Goal: Obtain resource: Obtain resource

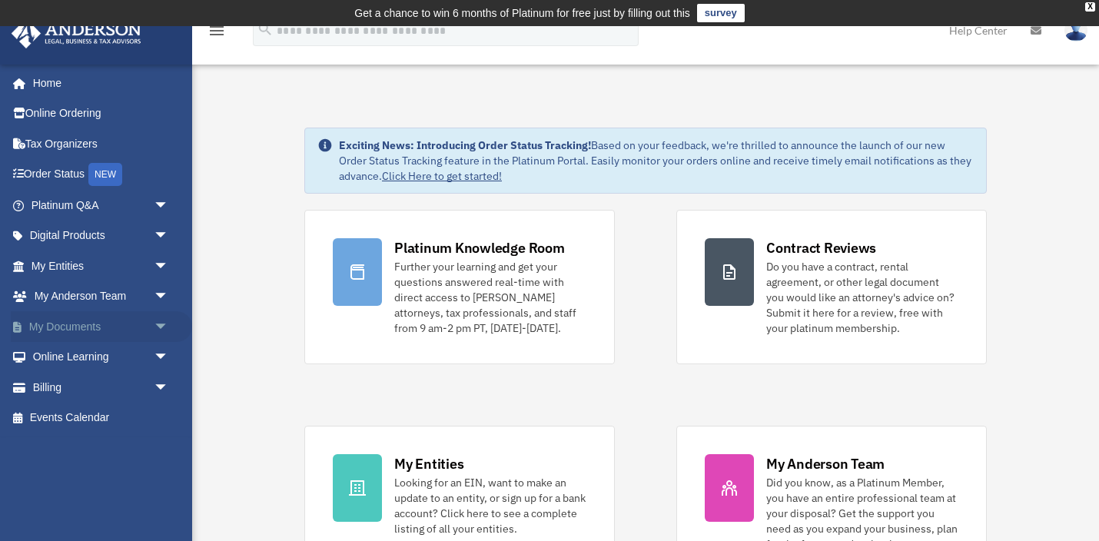
click at [161, 324] on span "arrow_drop_down" at bounding box center [169, 327] width 31 height 32
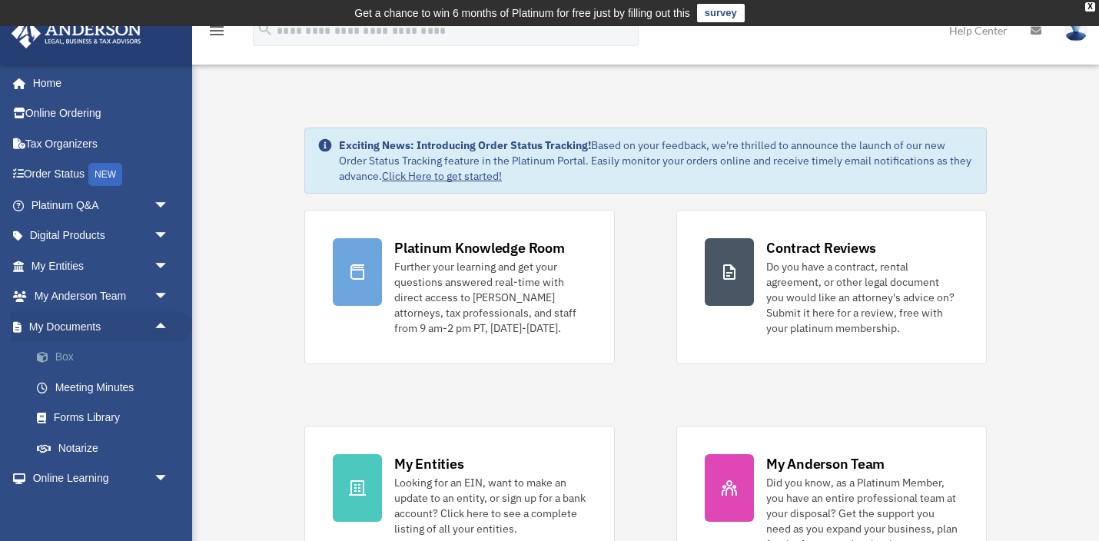
click at [64, 360] on link "Box" at bounding box center [107, 357] width 171 height 31
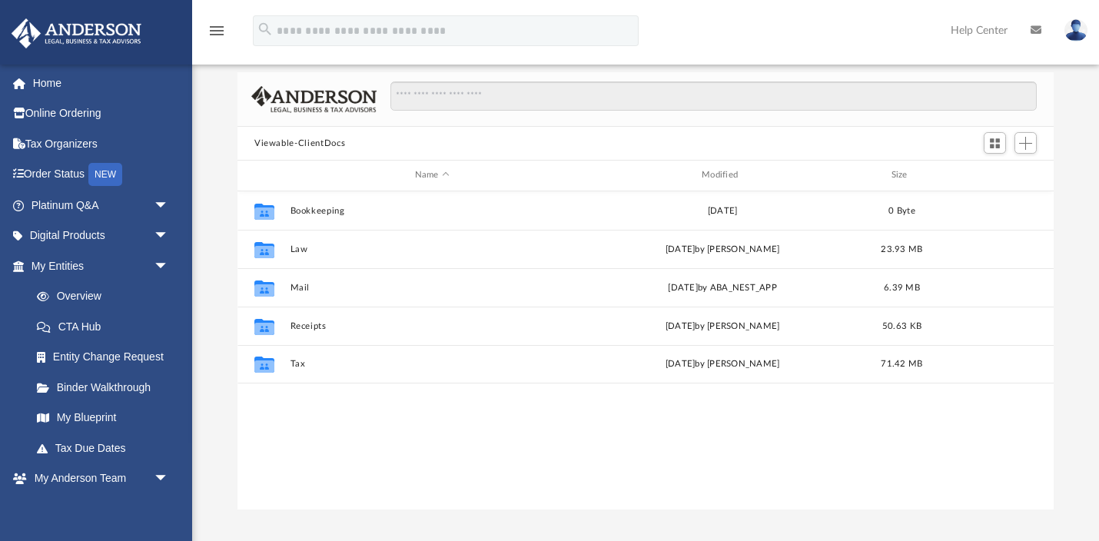
scroll to position [95, 0]
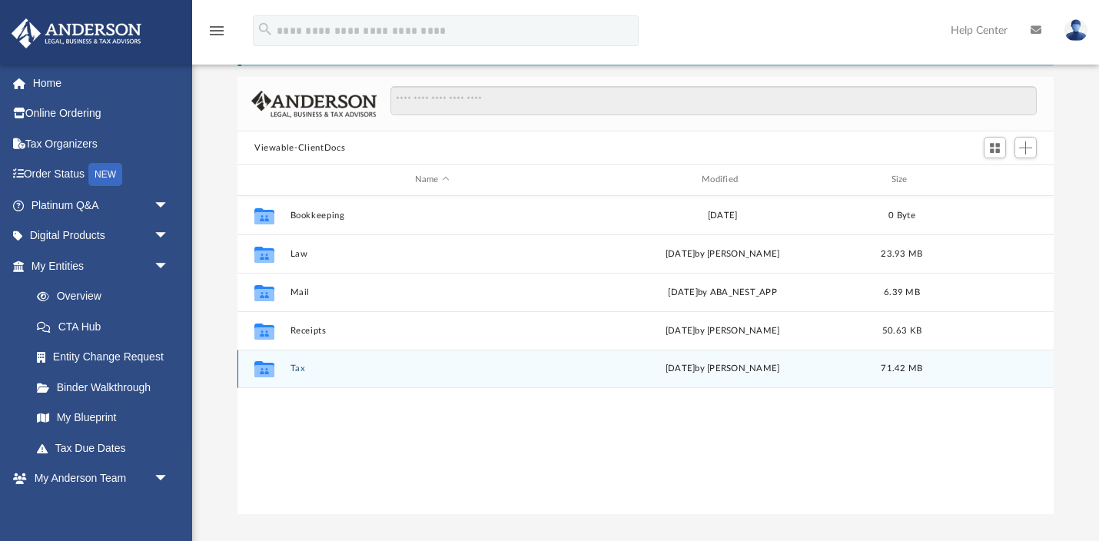
click at [314, 368] on button "Tax" at bounding box center [433, 369] width 284 height 10
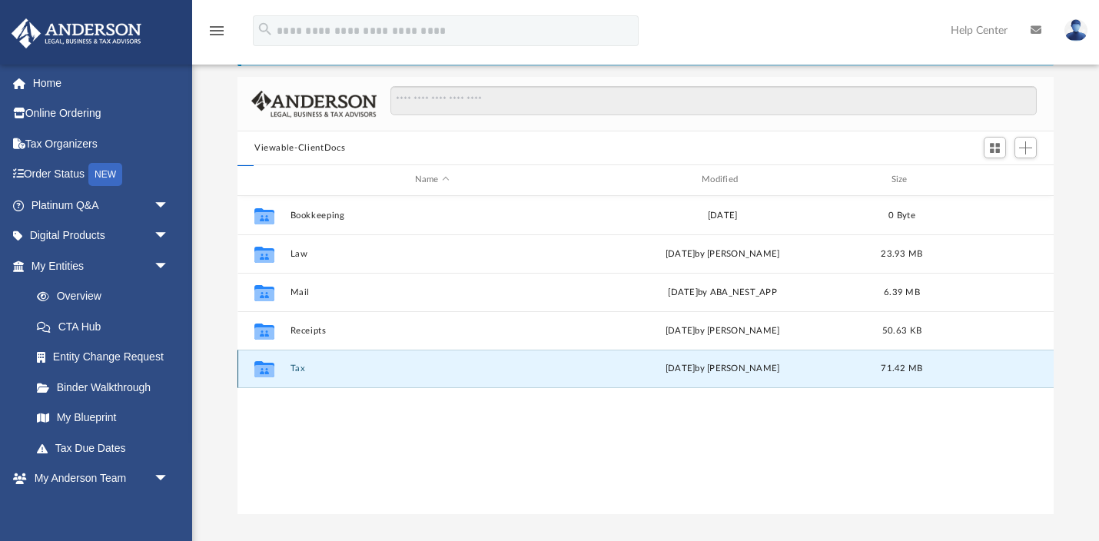
click at [314, 368] on button "Tax" at bounding box center [433, 369] width 284 height 10
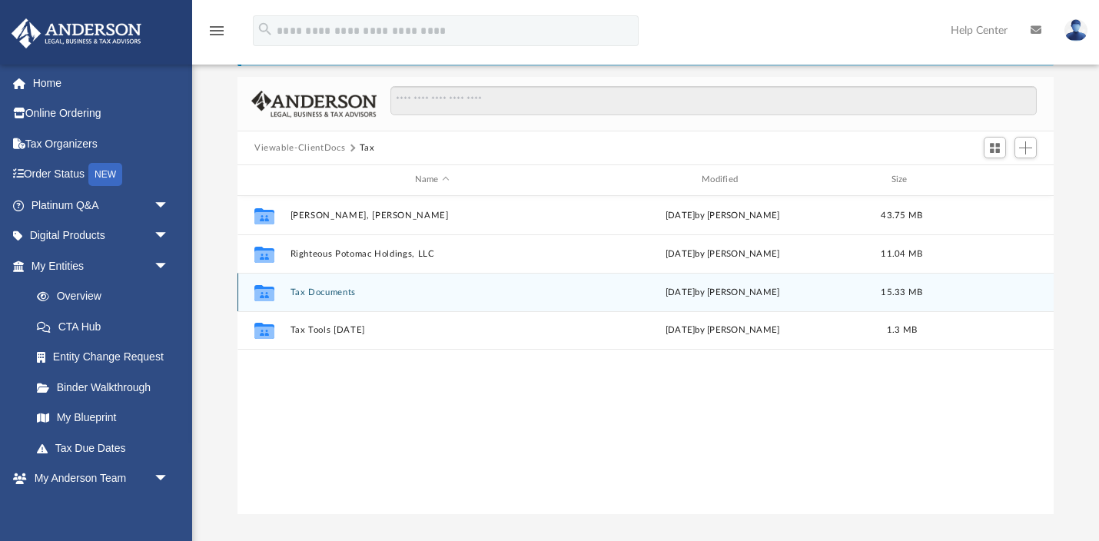
click at [309, 292] on button "Tax Documents" at bounding box center [433, 292] width 284 height 10
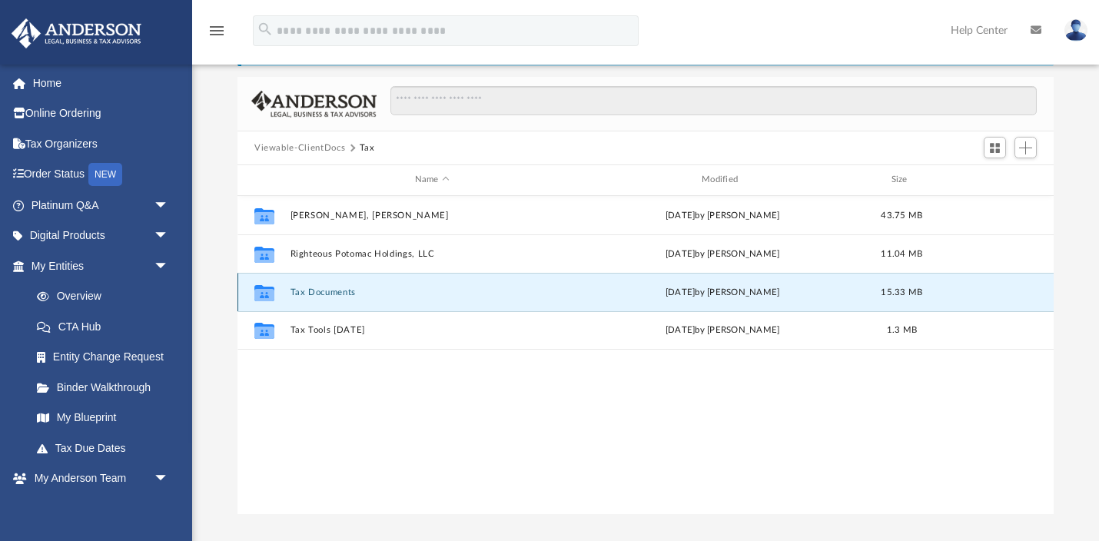
click at [309, 292] on button "Tax Documents" at bounding box center [433, 292] width 284 height 10
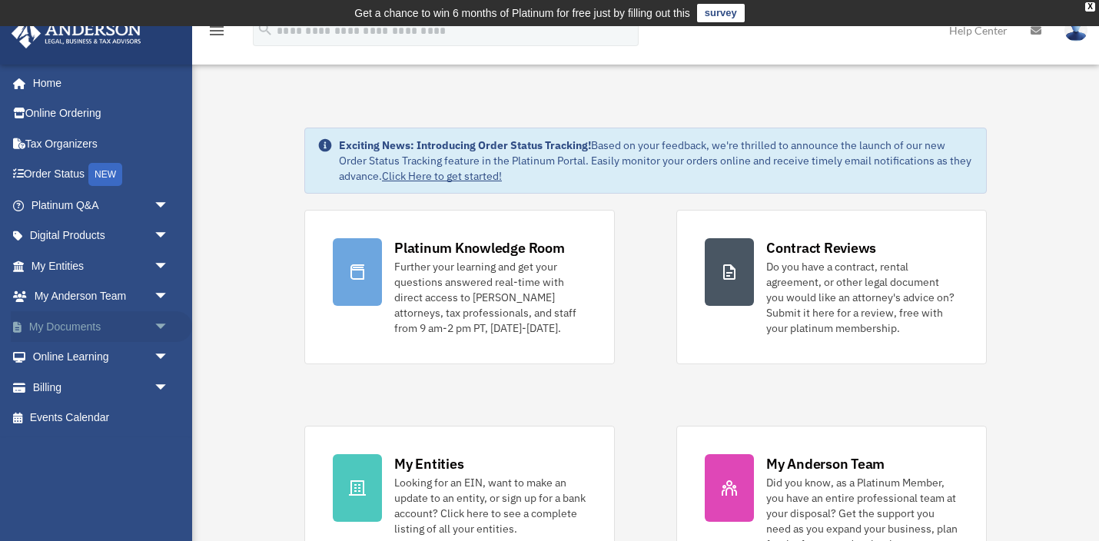
click at [160, 328] on span "arrow_drop_down" at bounding box center [169, 327] width 31 height 32
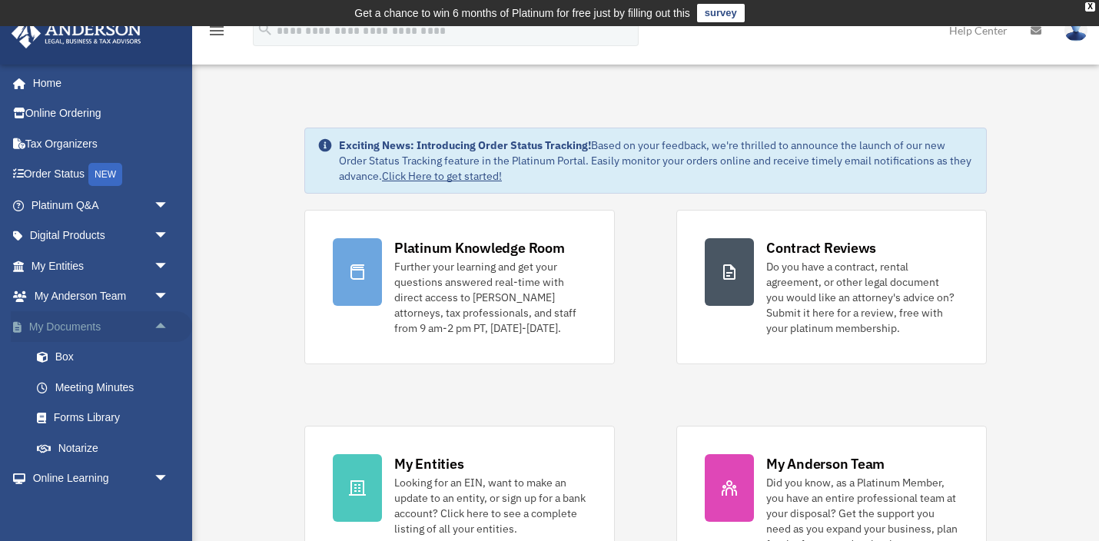
scroll to position [40, 0]
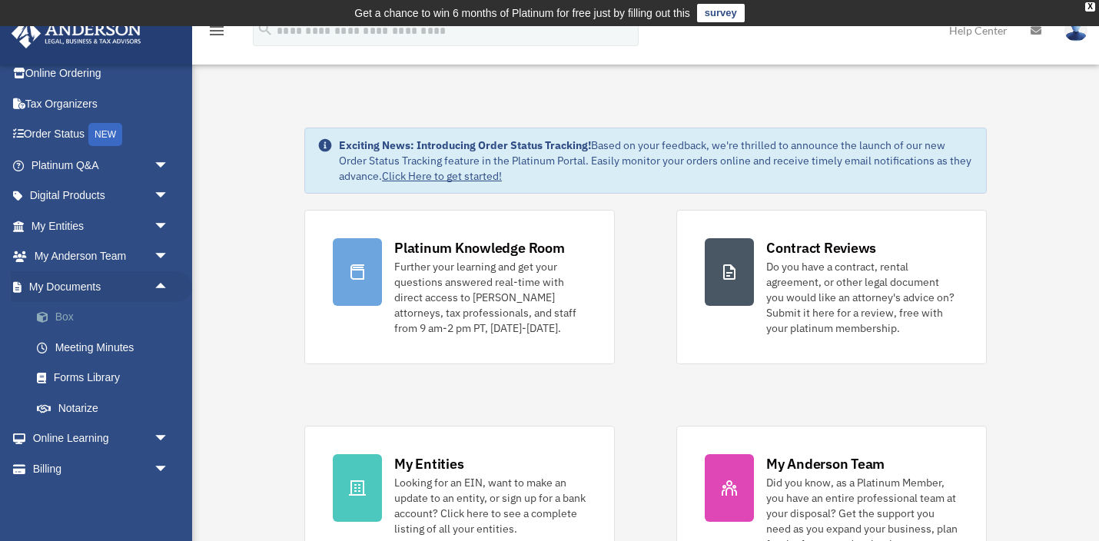
click at [60, 317] on link "Box" at bounding box center [107, 317] width 171 height 31
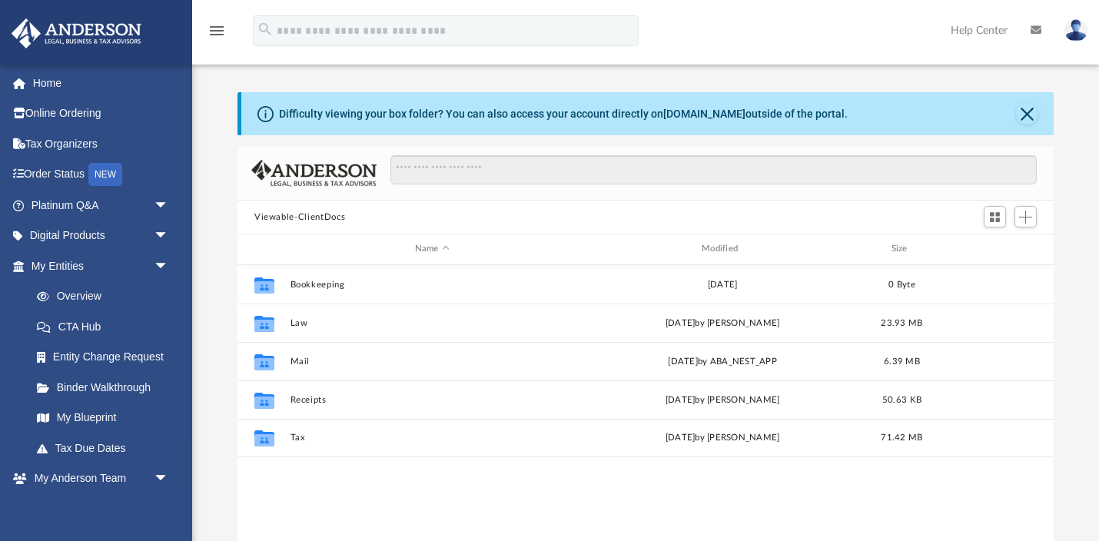
scroll to position [349, 816]
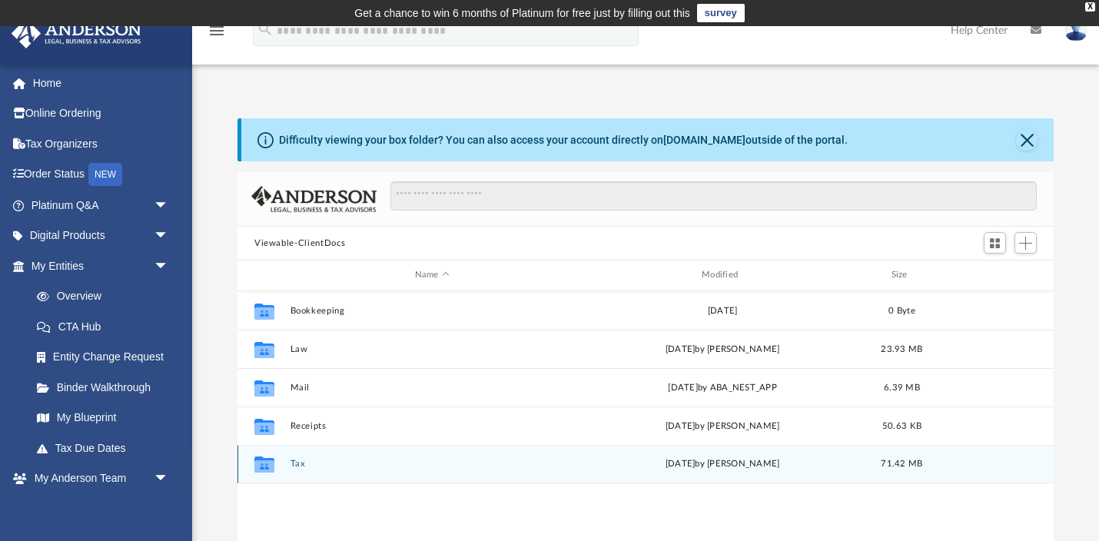
click at [311, 459] on button "Tax" at bounding box center [433, 464] width 284 height 10
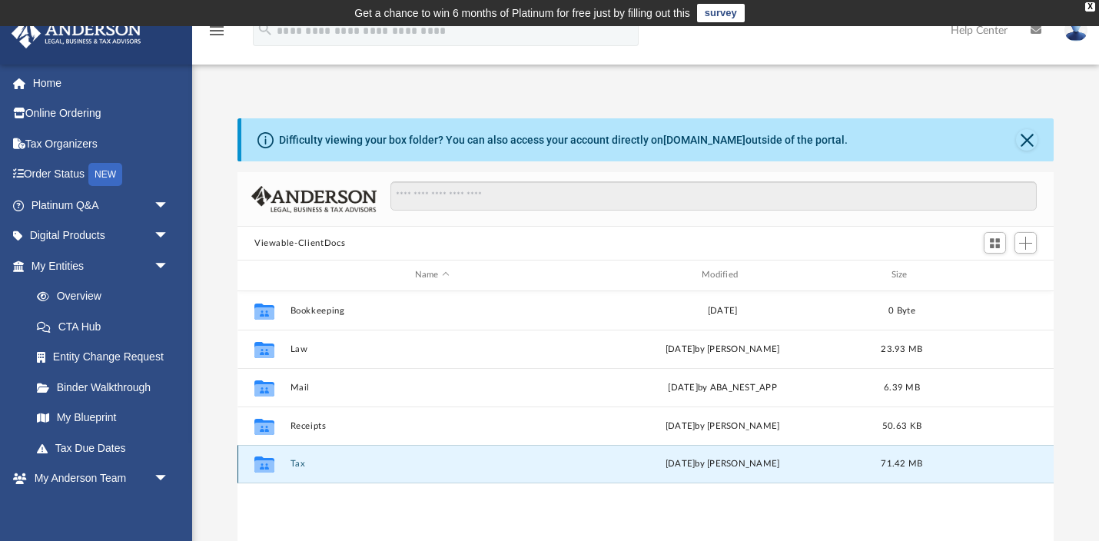
click at [311, 459] on button "Tax" at bounding box center [433, 464] width 284 height 10
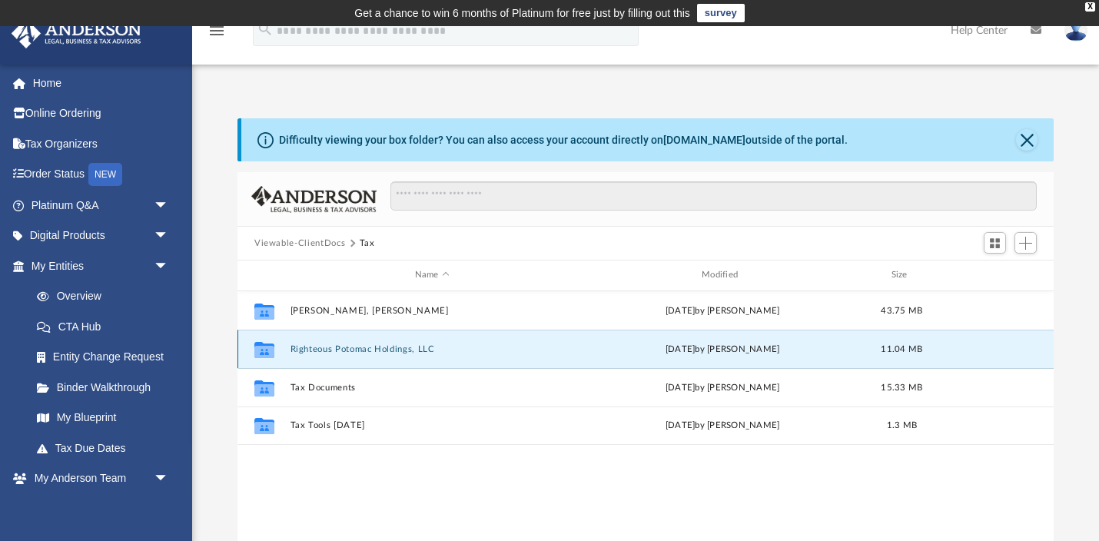
click at [364, 353] on button "Righteous Potomac Holdings, LLC" at bounding box center [433, 349] width 284 height 10
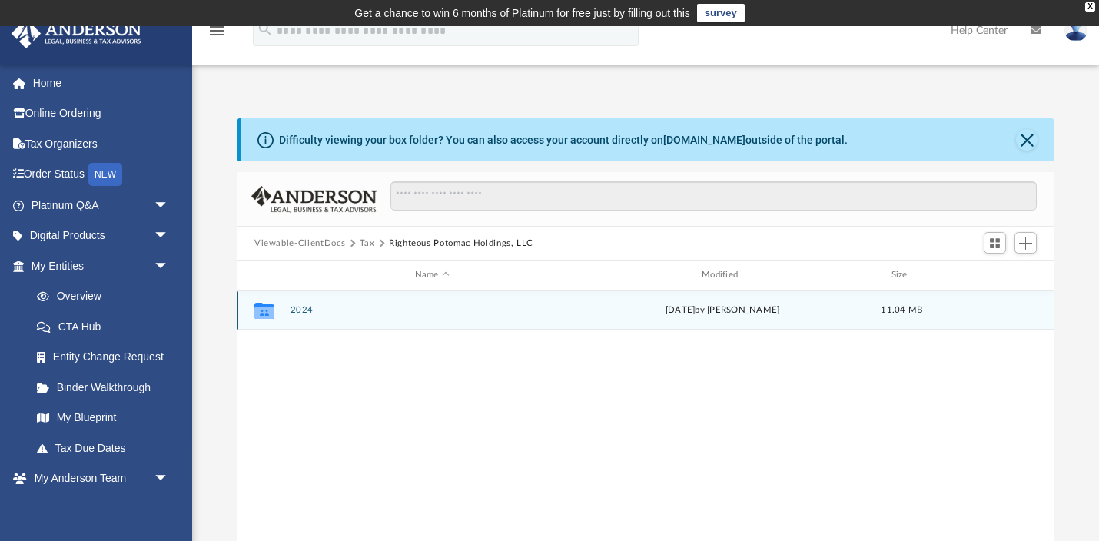
scroll to position [43, 0]
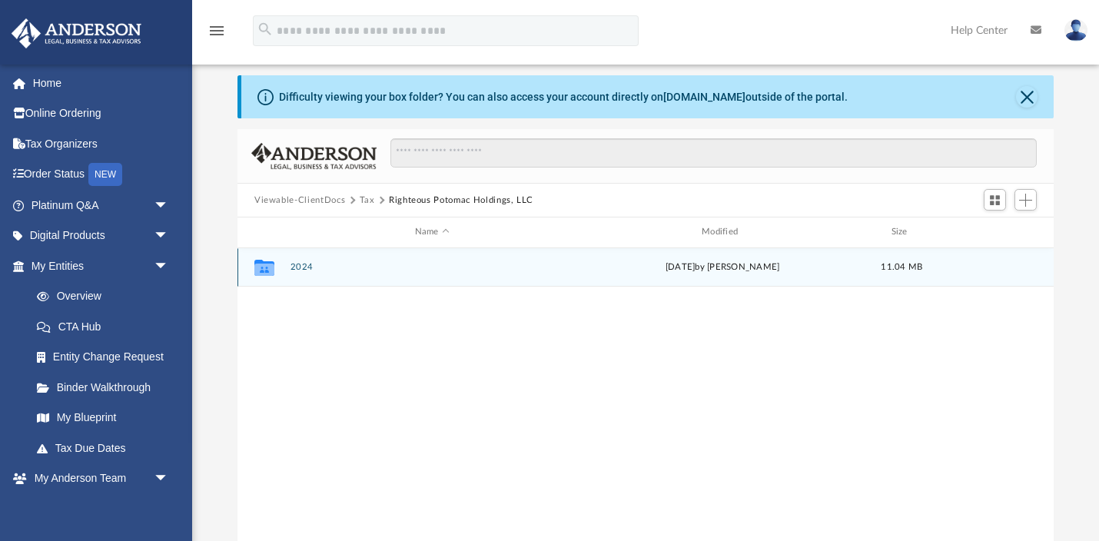
click at [305, 268] on button "2024" at bounding box center [433, 267] width 284 height 10
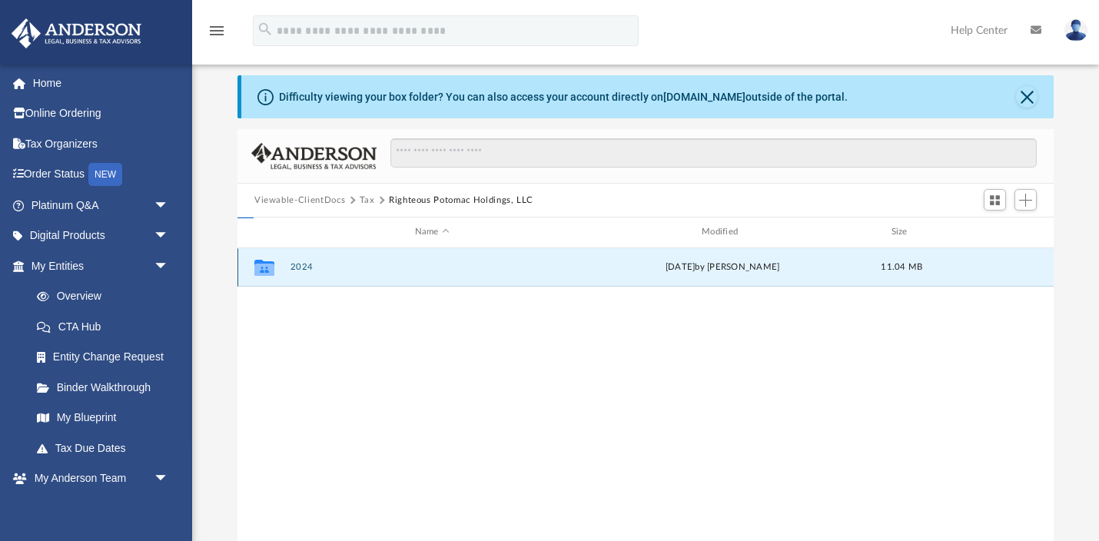
click at [305, 268] on button "2024" at bounding box center [433, 267] width 284 height 10
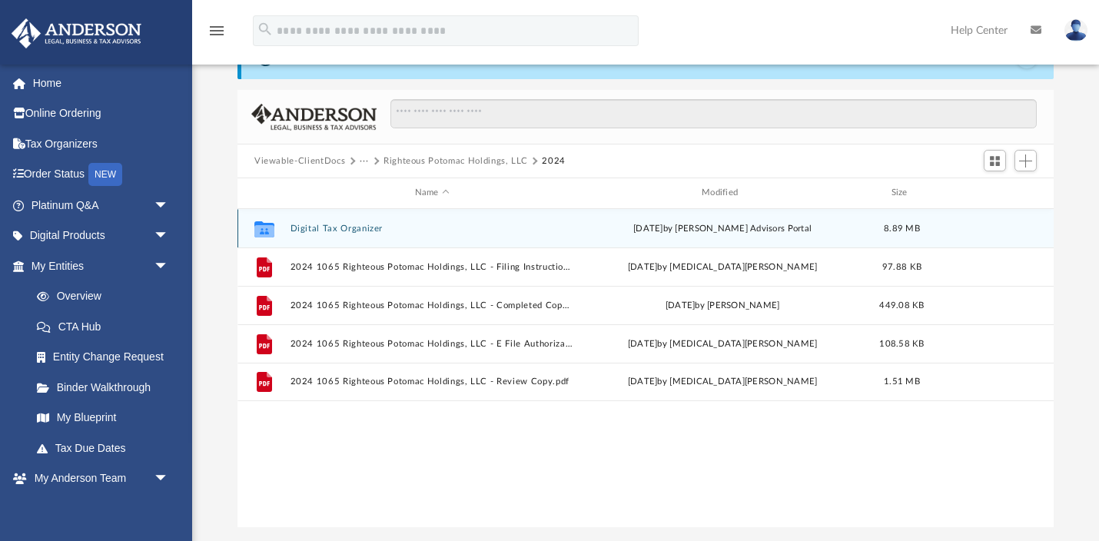
scroll to position [105, 0]
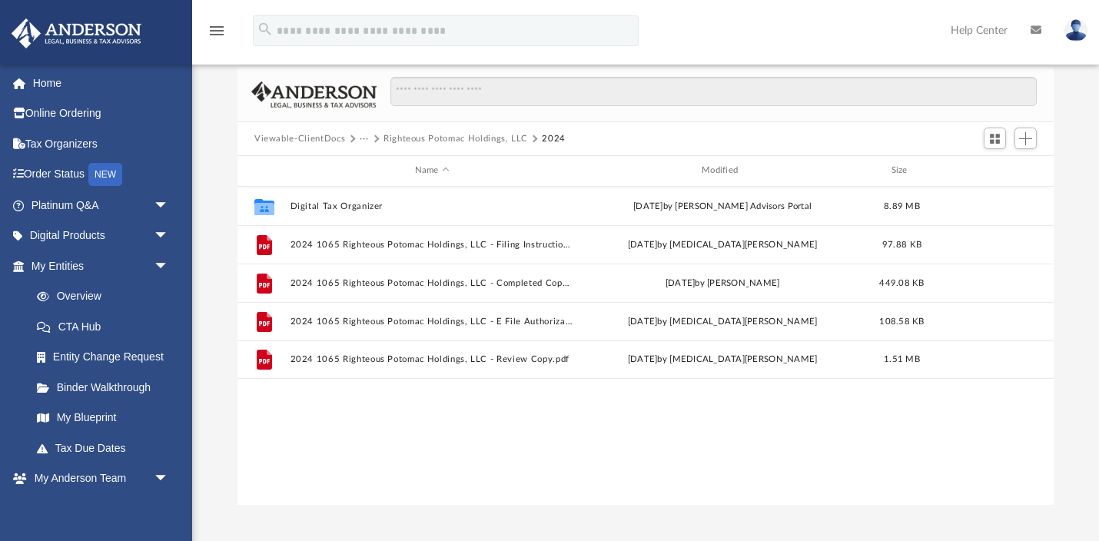
click at [324, 139] on button "Viewable-ClientDocs" at bounding box center [299, 139] width 91 height 14
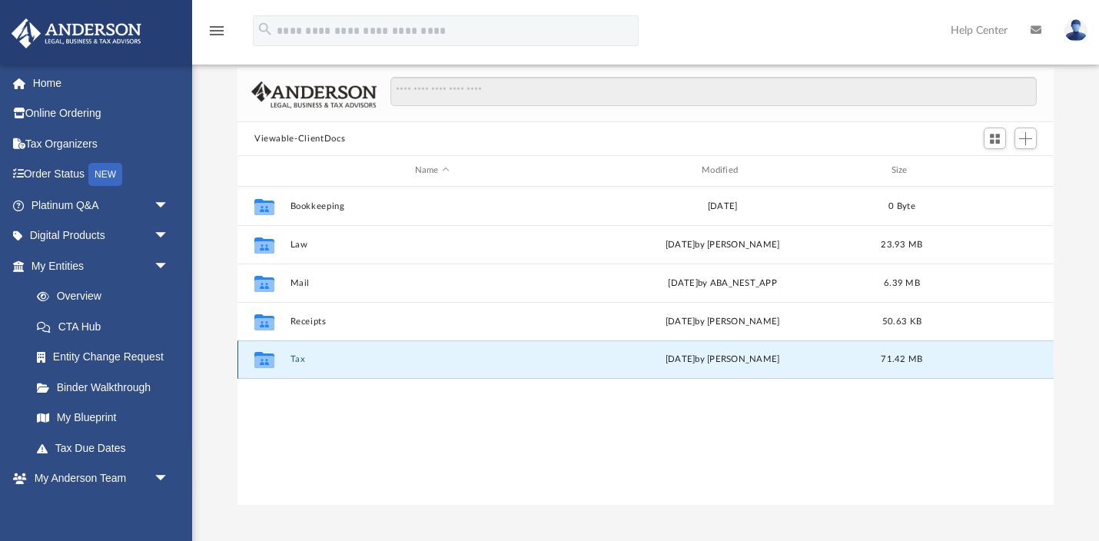
click at [301, 357] on button "Tax" at bounding box center [433, 359] width 284 height 10
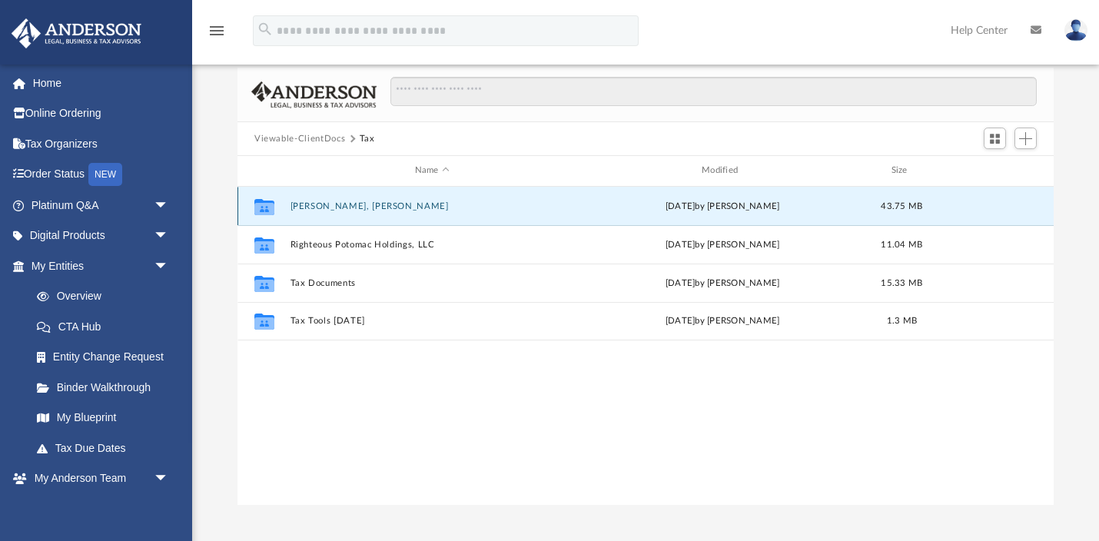
click at [324, 208] on button "[PERSON_NAME], [PERSON_NAME]" at bounding box center [433, 206] width 284 height 10
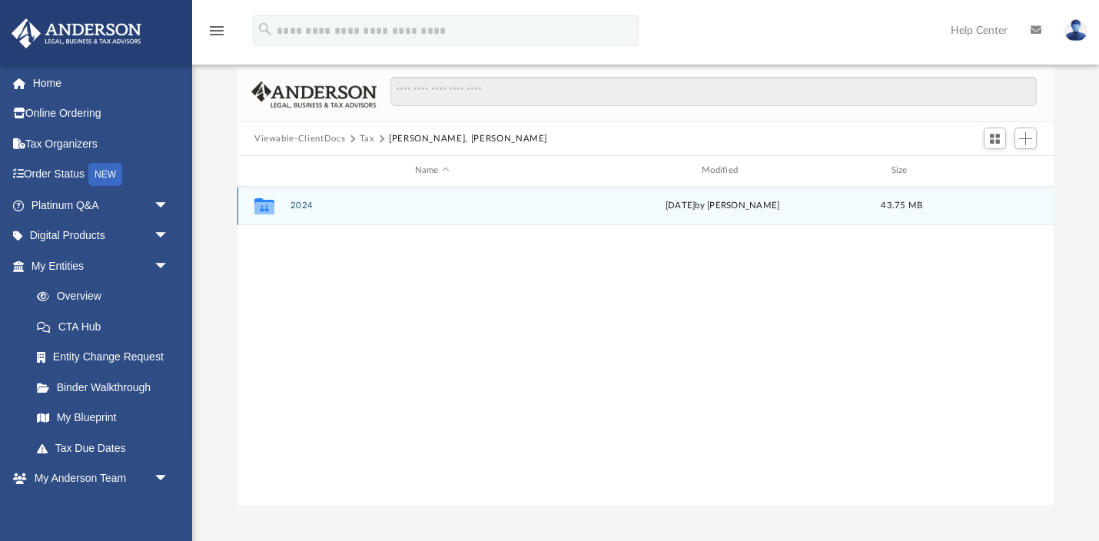
click at [304, 206] on button "2024" at bounding box center [433, 206] width 284 height 10
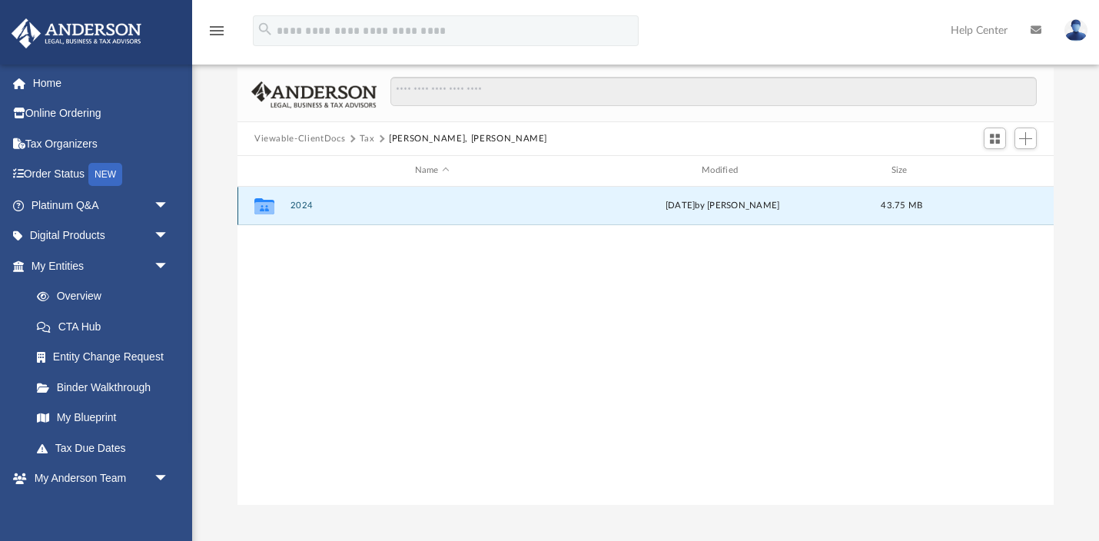
click at [304, 206] on button "2024" at bounding box center [433, 206] width 284 height 10
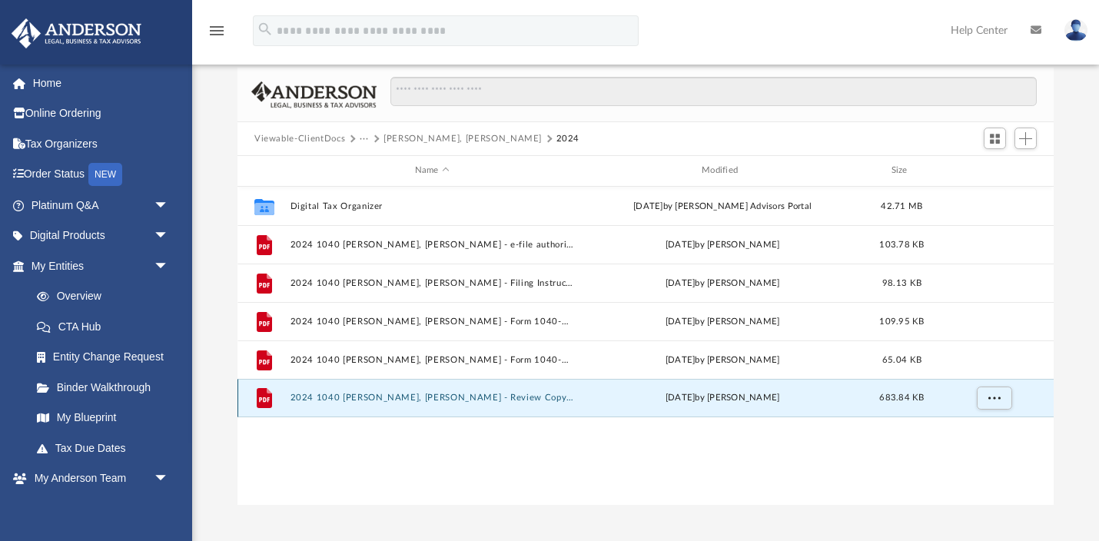
click at [346, 400] on button "2024 1040 [PERSON_NAME], [PERSON_NAME] - Review Copy.pdf" at bounding box center [433, 398] width 284 height 10
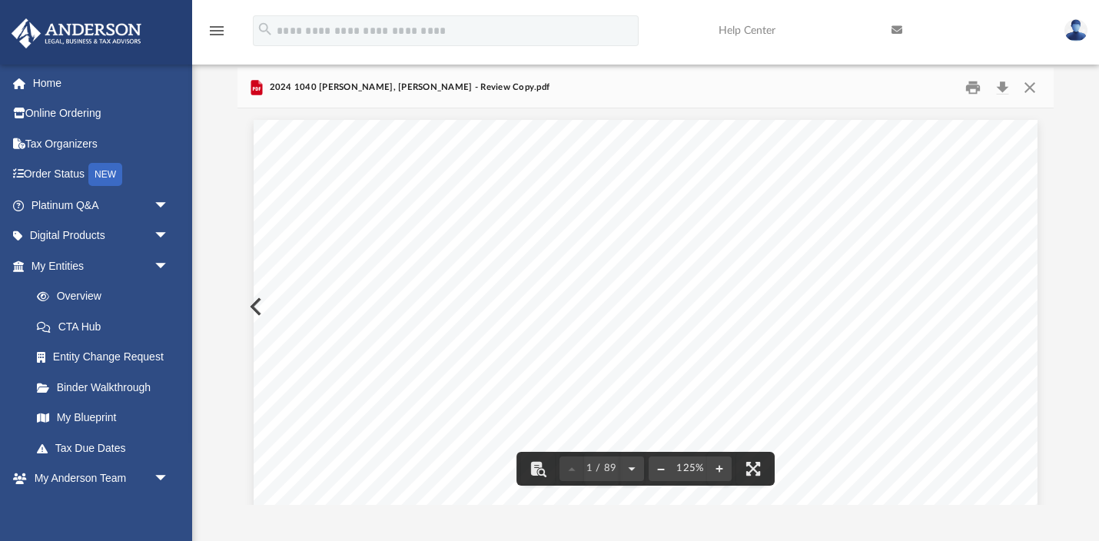
click at [657, 470] on button "File preview" at bounding box center [661, 469] width 25 height 34
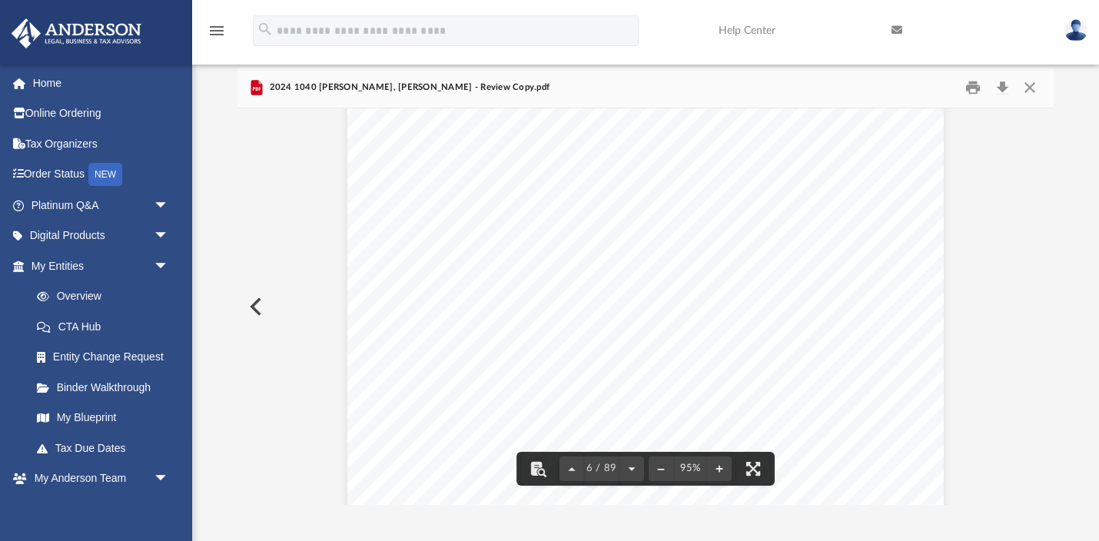
click at [257, 305] on button "Preview" at bounding box center [255, 306] width 34 height 43
click at [250, 304] on button "Preview" at bounding box center [255, 306] width 34 height 43
click at [346, 88] on span "2024 1040 [PERSON_NAME], [PERSON_NAME] - Form 1040-ES Estimated Tax Payment.pdf" at bounding box center [460, 88] width 388 height 14
click at [1035, 77] on button "Close" at bounding box center [1030, 88] width 28 height 24
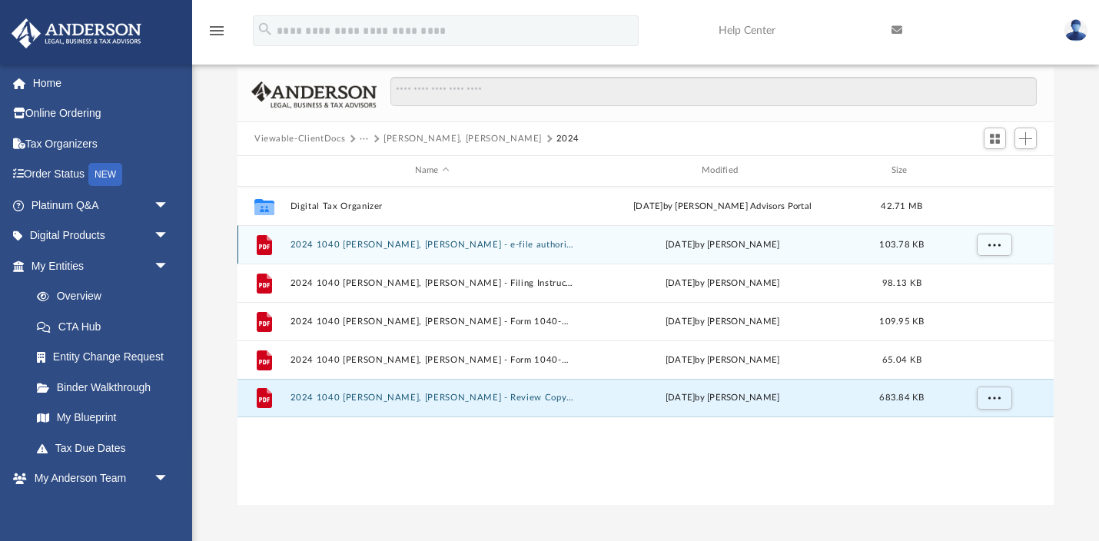
click at [423, 247] on button "2024 1040 [PERSON_NAME], [PERSON_NAME] - e-file authorization - please sign.pdf" at bounding box center [433, 245] width 284 height 10
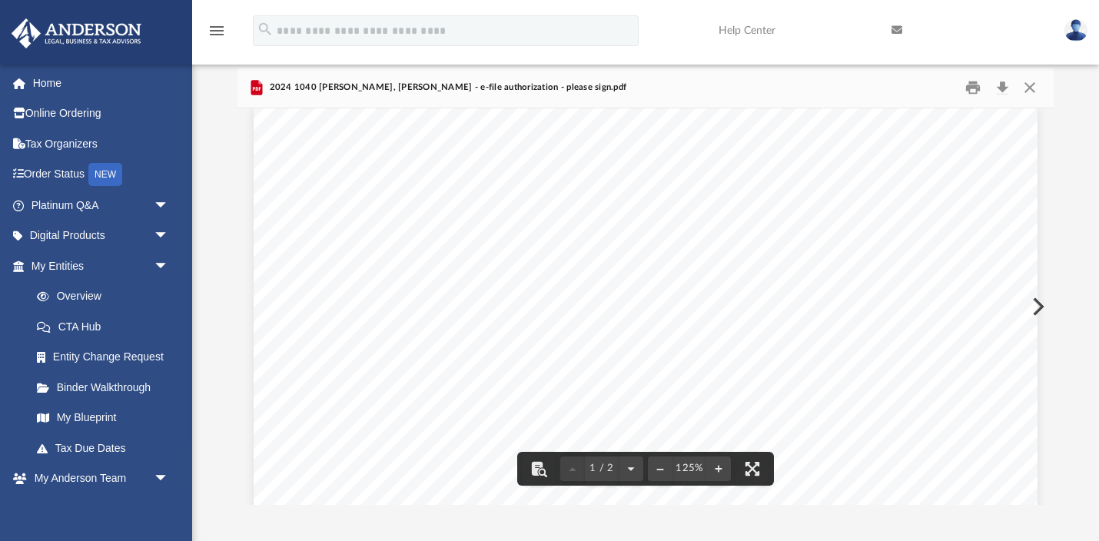
scroll to position [0, 0]
